Goal: Task Accomplishment & Management: Use online tool/utility

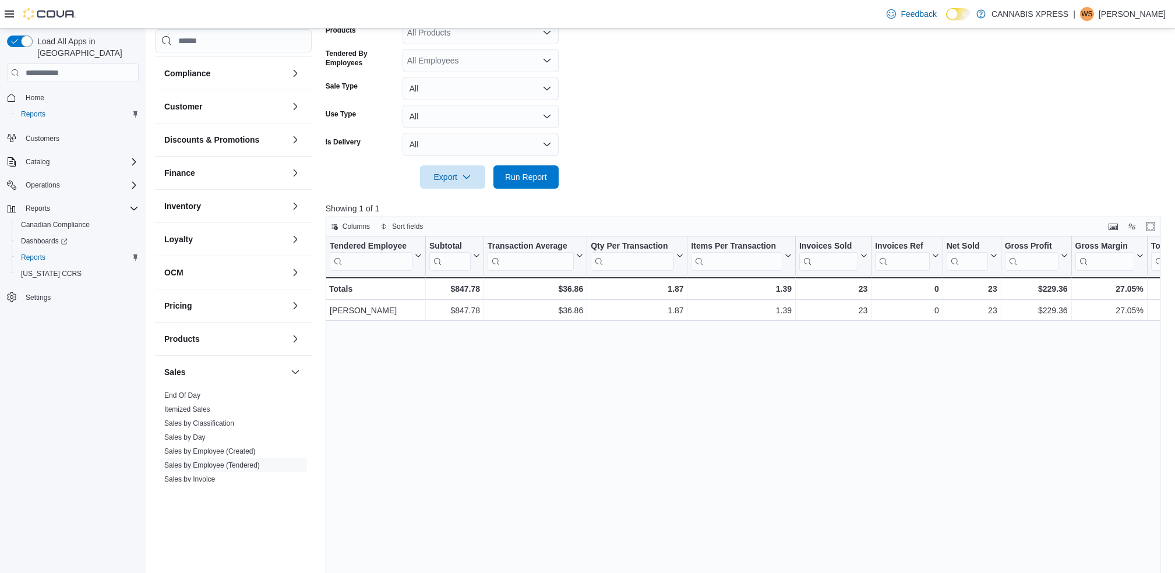
scroll to position [25, 0]
click at [288, 210] on button "button" at bounding box center [295, 210] width 14 height 14
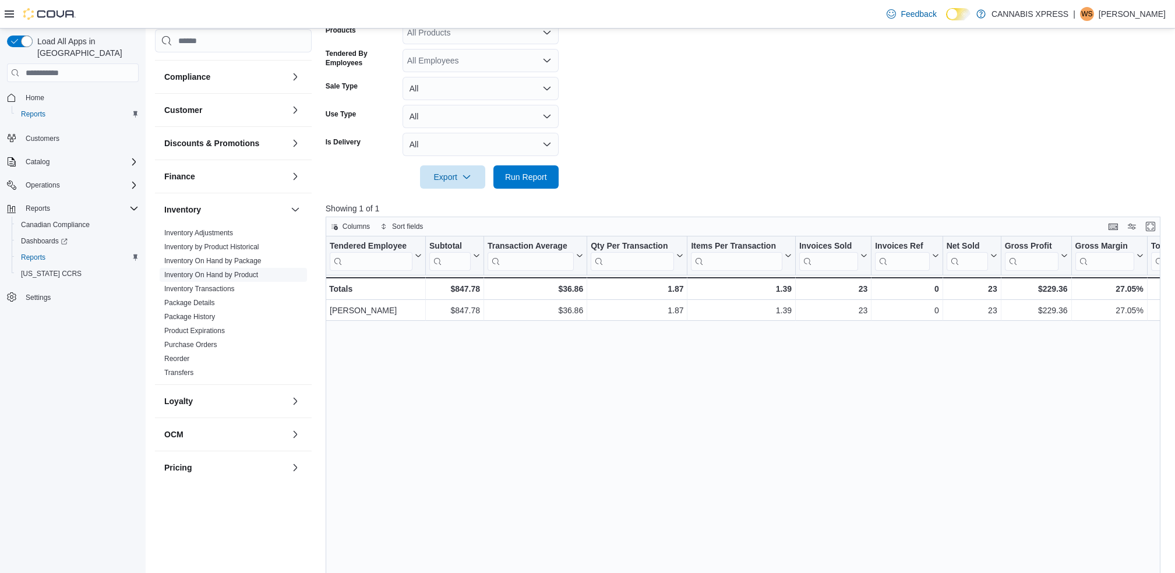
click at [241, 277] on link "Inventory On Hand by Product" at bounding box center [211, 275] width 94 height 8
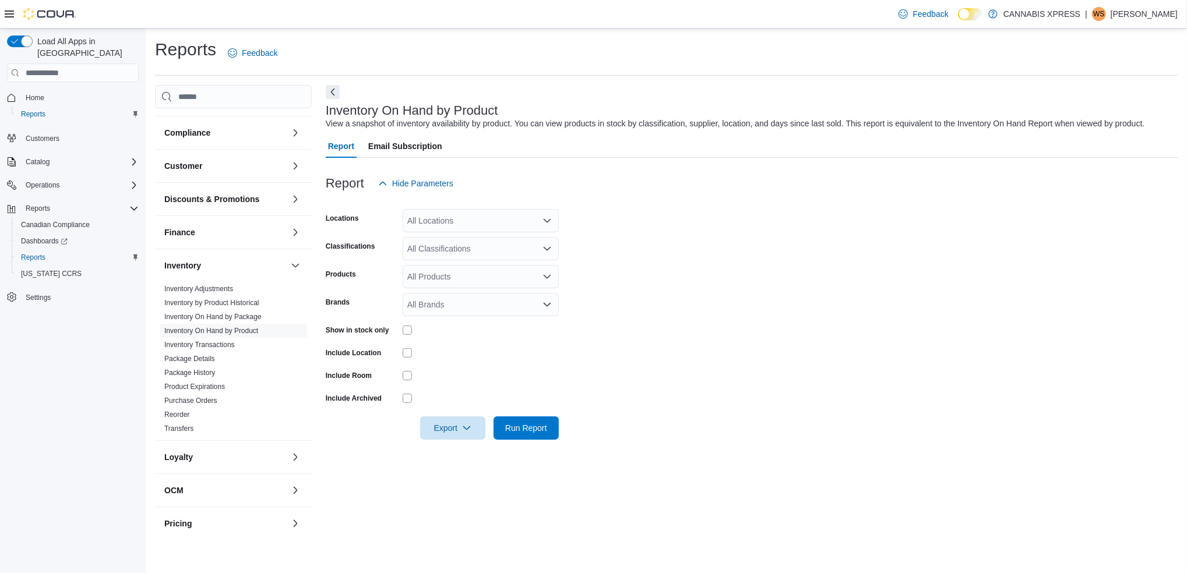
click at [480, 224] on div "All Locations" at bounding box center [481, 220] width 156 height 23
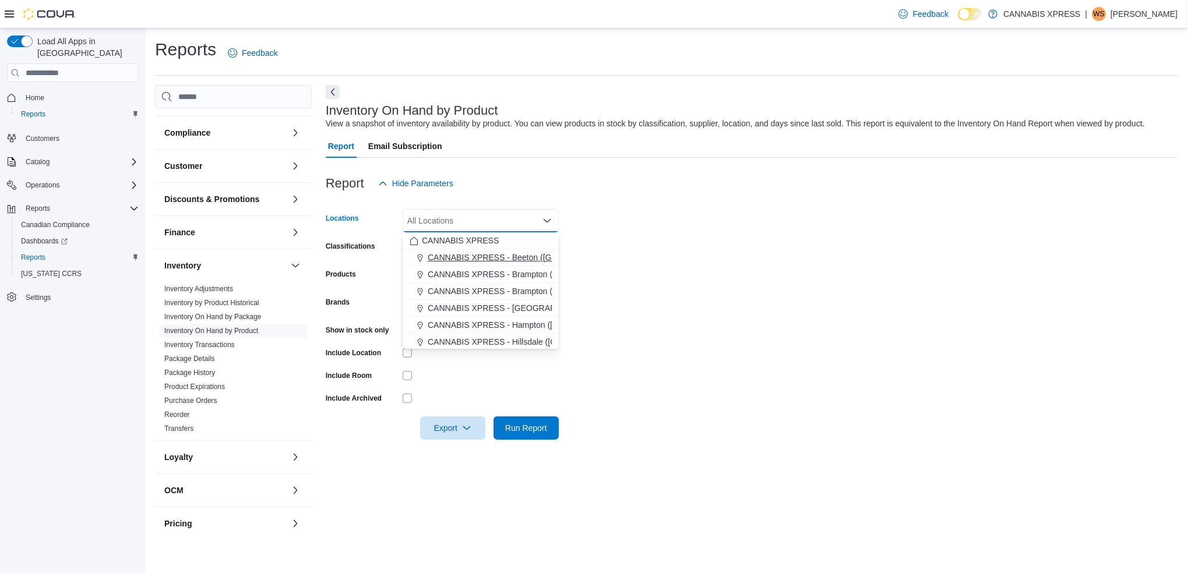
click at [467, 253] on span "CANNABIS XPRESS - Beeton ([GEOGRAPHIC_DATA])" at bounding box center [529, 258] width 203 height 12
click at [577, 259] on form "Locations CANNABIS XPRESS - [GEOGRAPHIC_DATA] ([GEOGRAPHIC_DATA]) Combo box. Se…" at bounding box center [752, 317] width 852 height 245
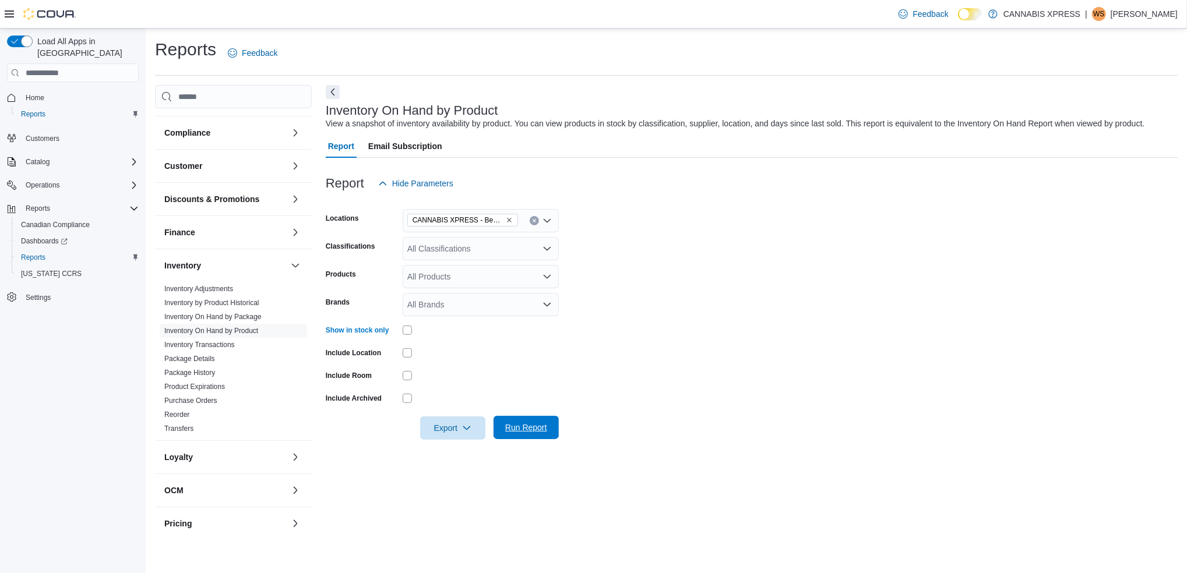
click at [506, 428] on span "Run Report" at bounding box center [526, 428] width 42 height 12
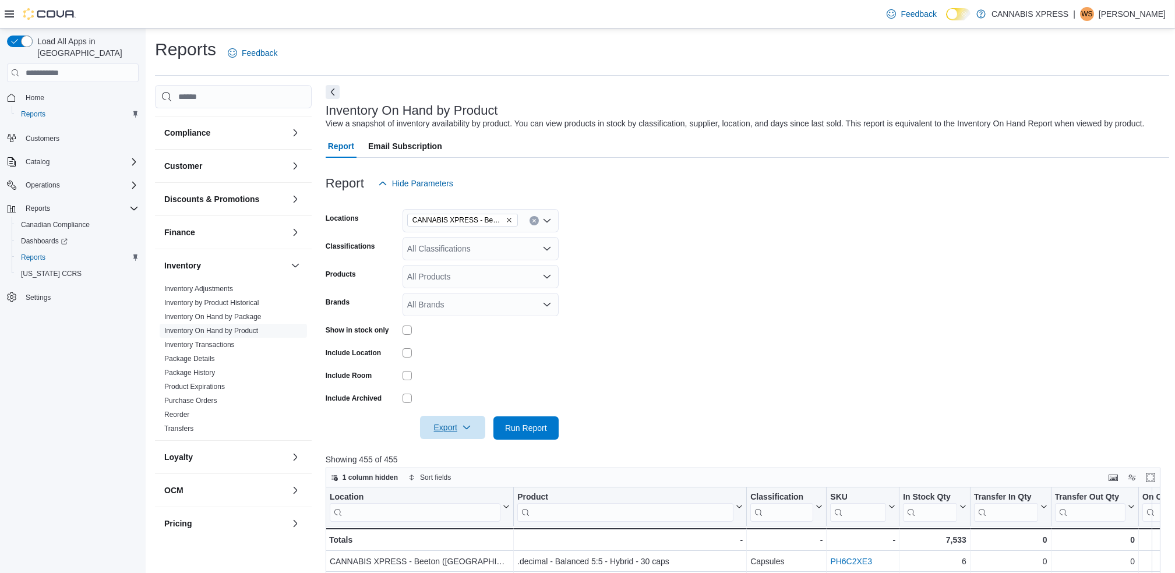
click at [464, 430] on icon "button" at bounding box center [466, 427] width 9 height 9
click at [463, 457] on button "Export to Excel" at bounding box center [454, 451] width 66 height 23
click at [577, 83] on div "Reports Feedback Cash Management Cash Management Cash Out Details Compliance OC…" at bounding box center [662, 482] width 1014 height 888
click at [463, 421] on span "Export" at bounding box center [452, 427] width 51 height 23
click at [452, 457] on button "Export to Excel" at bounding box center [454, 451] width 66 height 23
